Goal: Task Accomplishment & Management: Manage account settings

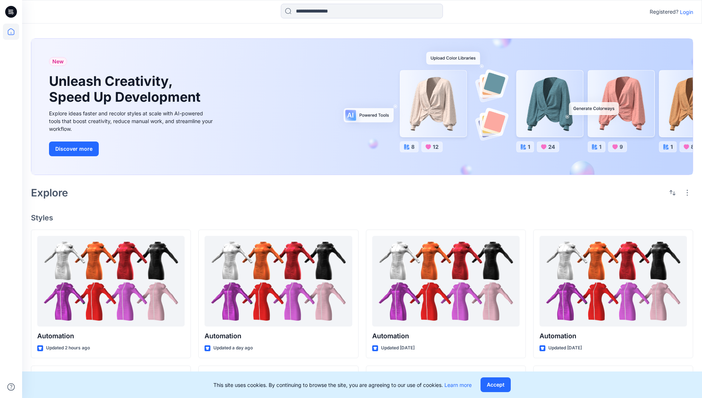
click at [684, 12] on p "Login" at bounding box center [686, 12] width 13 height 8
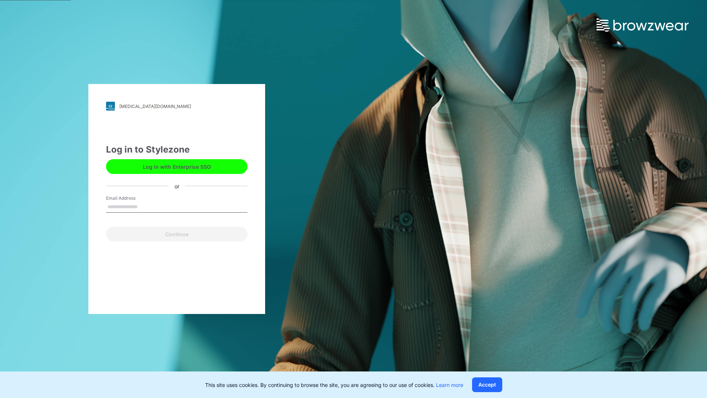
click at [145, 206] on input "Email Address" at bounding box center [176, 206] width 141 height 11
type input "**********"
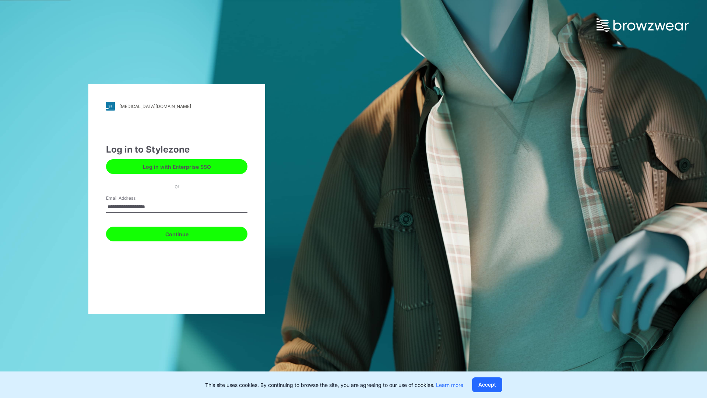
click at [185, 233] on button "Continue" at bounding box center [176, 234] width 141 height 15
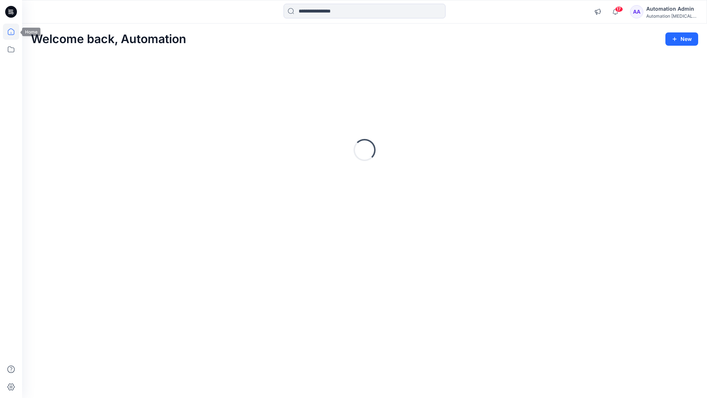
click at [14, 32] on icon at bounding box center [11, 31] width 7 height 7
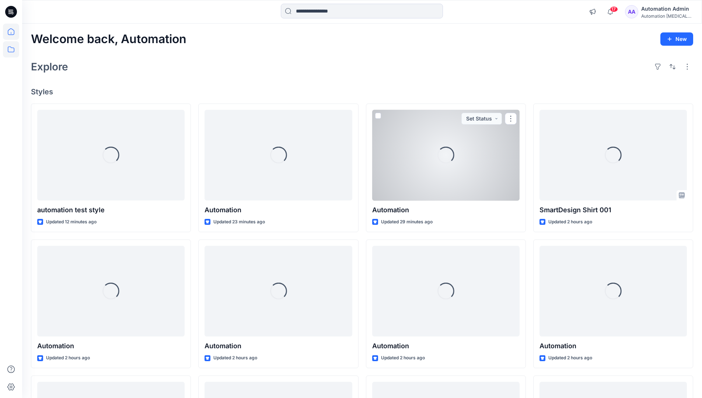
click at [12, 51] on icon at bounding box center [11, 49] width 16 height 16
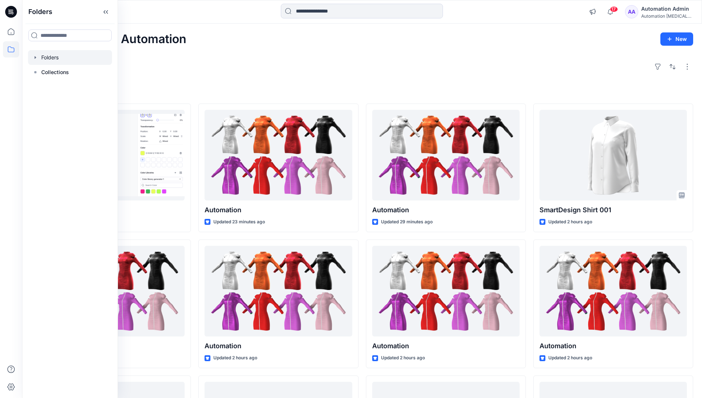
click at [54, 55] on div at bounding box center [70, 57] width 84 height 15
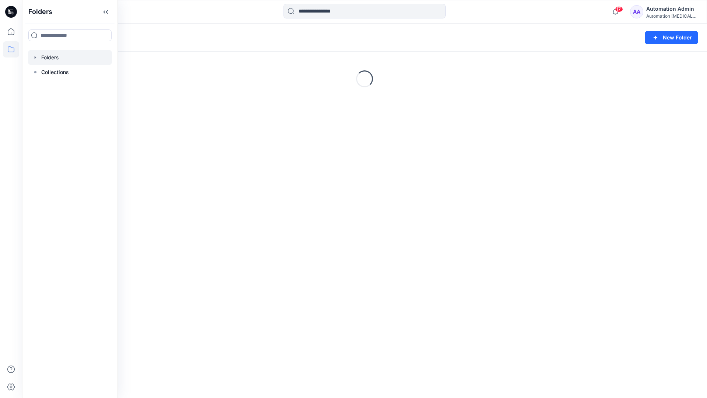
click at [370, 198] on div "Folders New Folder Loading..." at bounding box center [364, 211] width 685 height 374
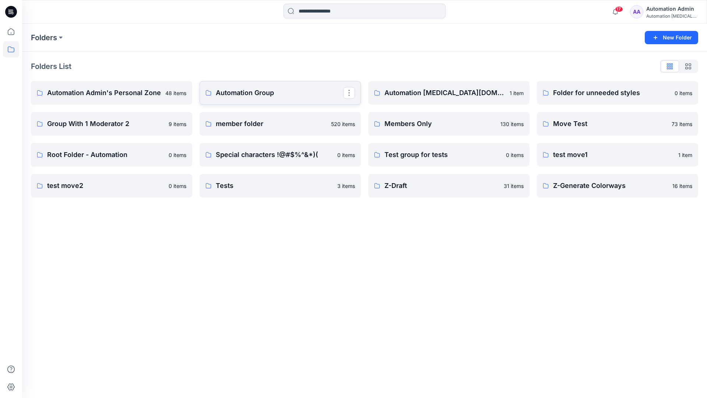
click at [251, 95] on p "Automation Group" at bounding box center [279, 93] width 127 height 10
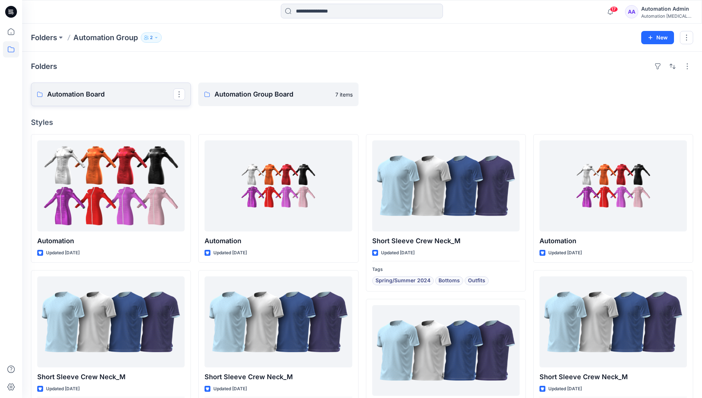
click at [146, 103] on link "Automation Board" at bounding box center [111, 95] width 160 height 24
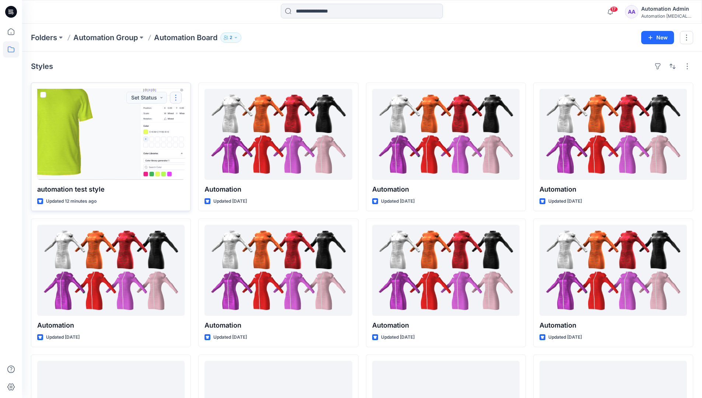
click at [174, 99] on button "button" at bounding box center [176, 98] width 12 height 12
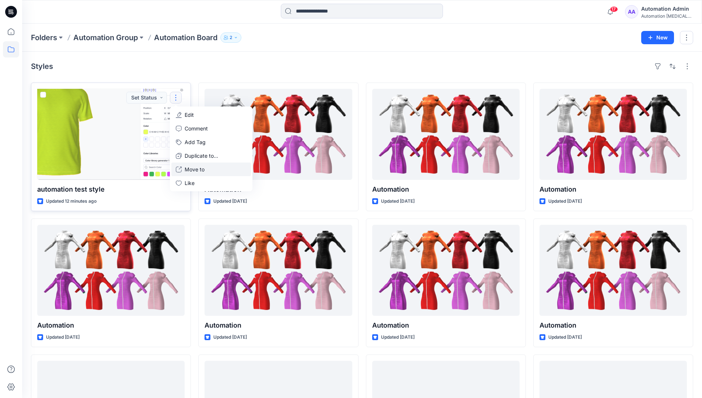
click at [190, 169] on p "Move to" at bounding box center [195, 169] width 20 height 8
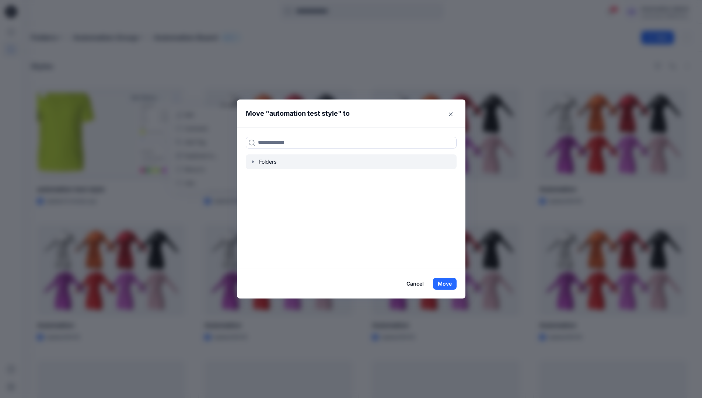
click at [256, 163] on icon "button" at bounding box center [253, 162] width 6 height 6
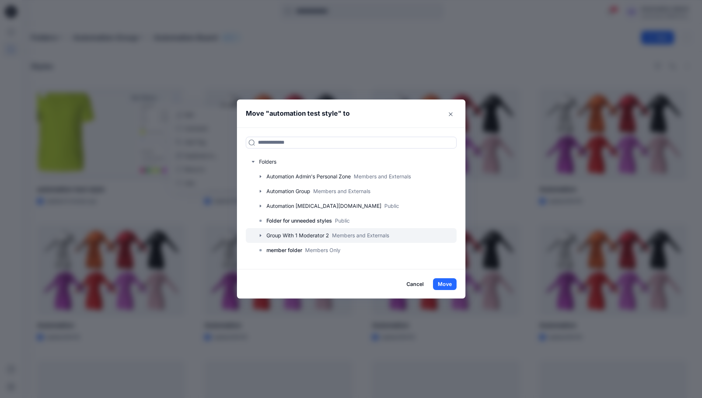
click at [273, 234] on div at bounding box center [351, 235] width 211 height 15
click at [450, 283] on button "Move" at bounding box center [445, 284] width 24 height 12
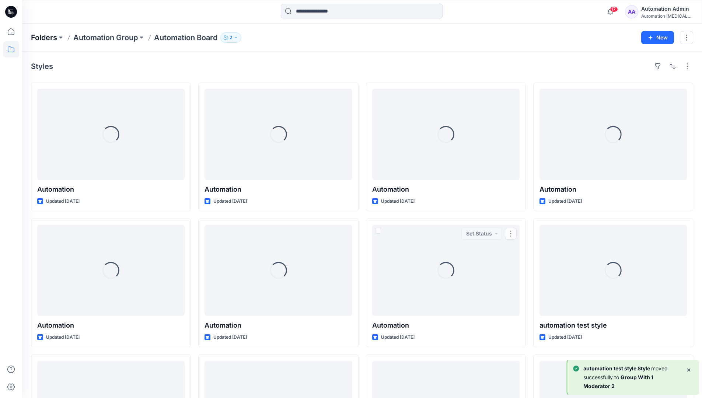
click at [46, 38] on p "Folders" at bounding box center [44, 37] width 26 height 10
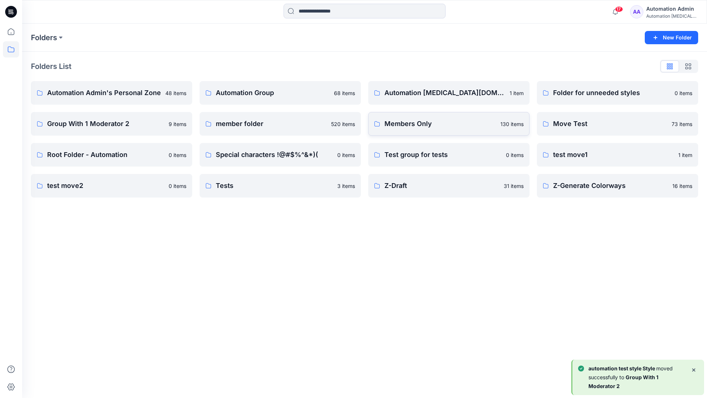
click at [429, 125] on p "Members Only" at bounding box center [441, 124] width 112 height 10
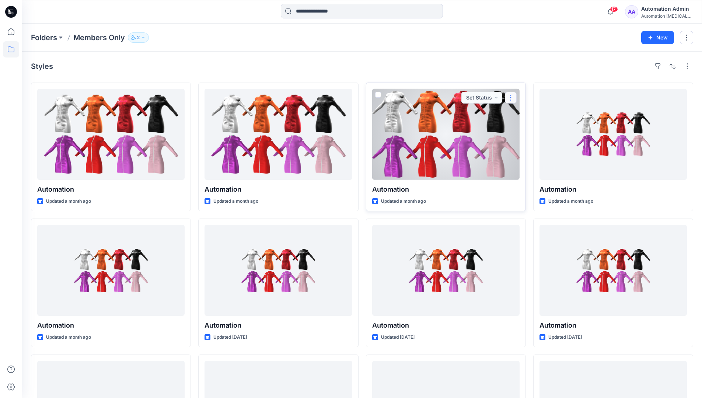
click at [511, 97] on button "button" at bounding box center [511, 98] width 12 height 12
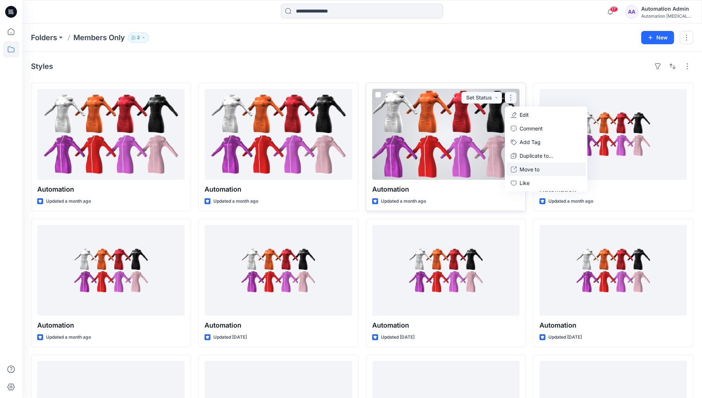
click at [525, 166] on p "Move to" at bounding box center [529, 169] width 20 height 8
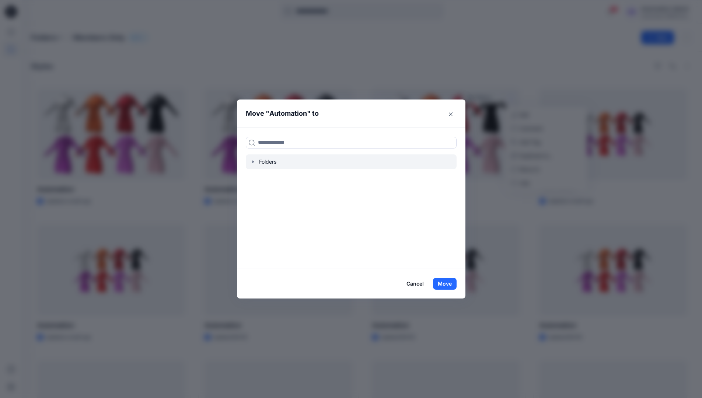
click at [256, 162] on icon "button" at bounding box center [253, 162] width 6 height 6
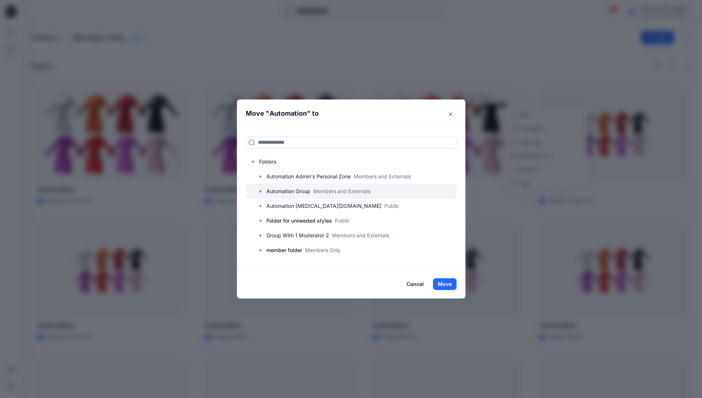
click at [263, 190] on icon "button" at bounding box center [260, 191] width 6 height 6
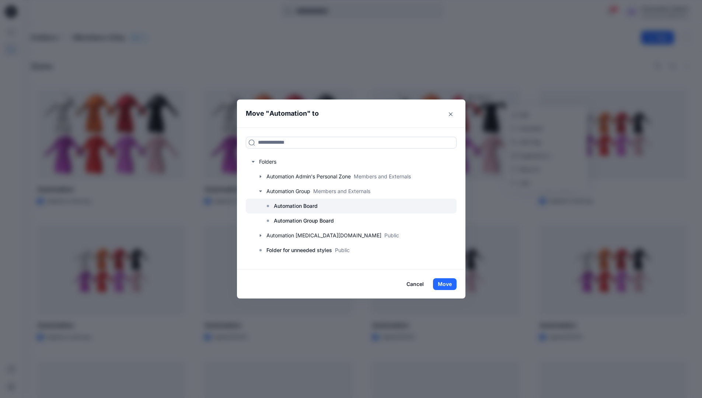
click at [285, 202] on p "Automation Board" at bounding box center [296, 205] width 44 height 9
click at [446, 285] on button "Move" at bounding box center [445, 284] width 24 height 12
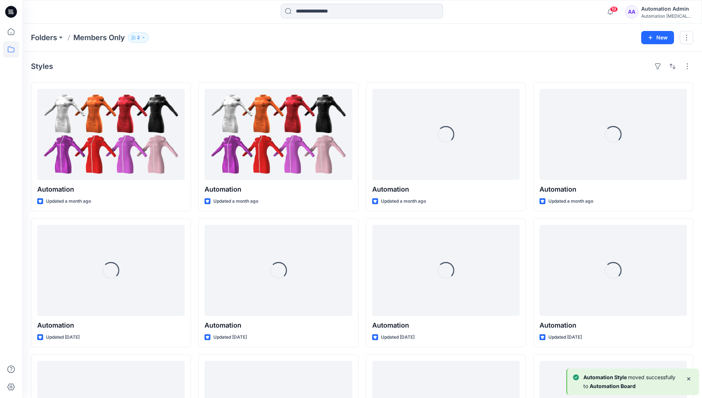
click at [653, 11] on div "Automation Admin" at bounding box center [667, 8] width 52 height 9
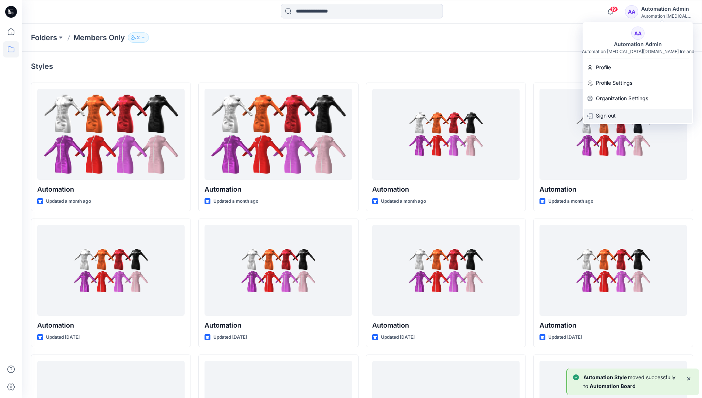
click at [609, 114] on p "Sign out" at bounding box center [606, 116] width 20 height 14
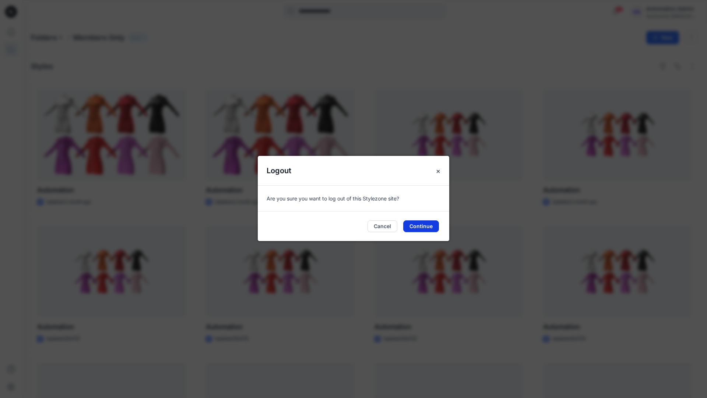
click at [423, 225] on button "Continue" at bounding box center [421, 226] width 36 height 12
